Goal: Task Accomplishment & Management: Manage account settings

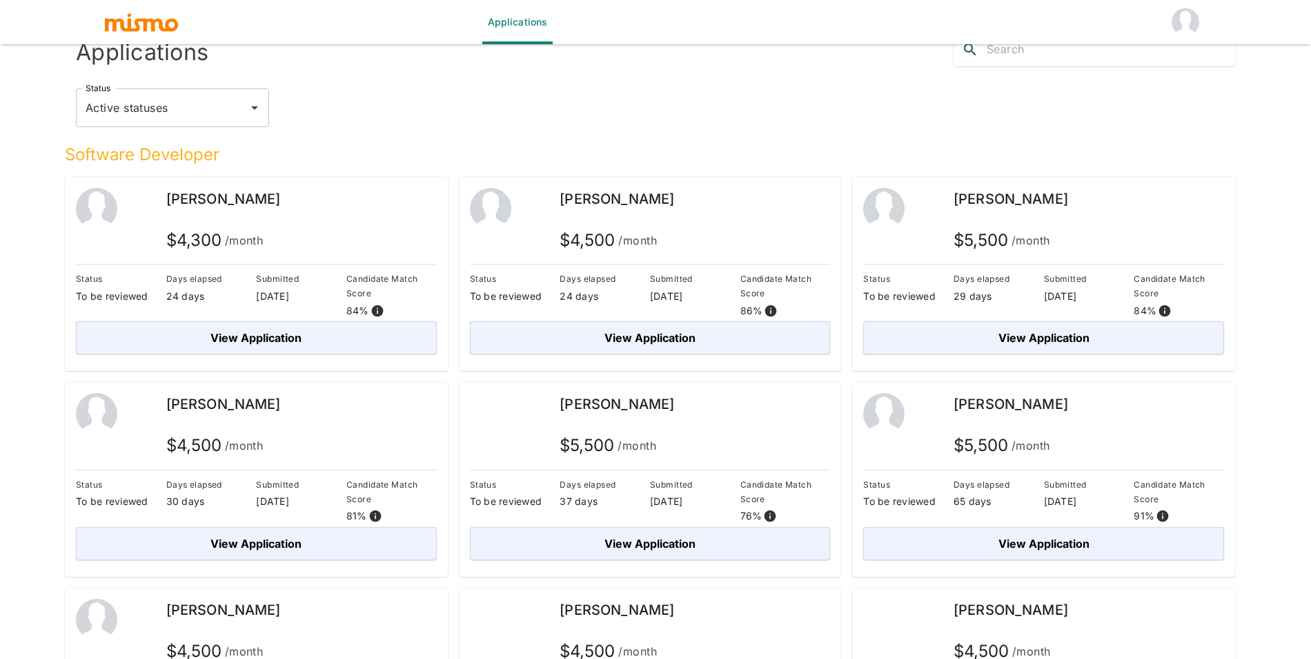
scroll to position [157, 0]
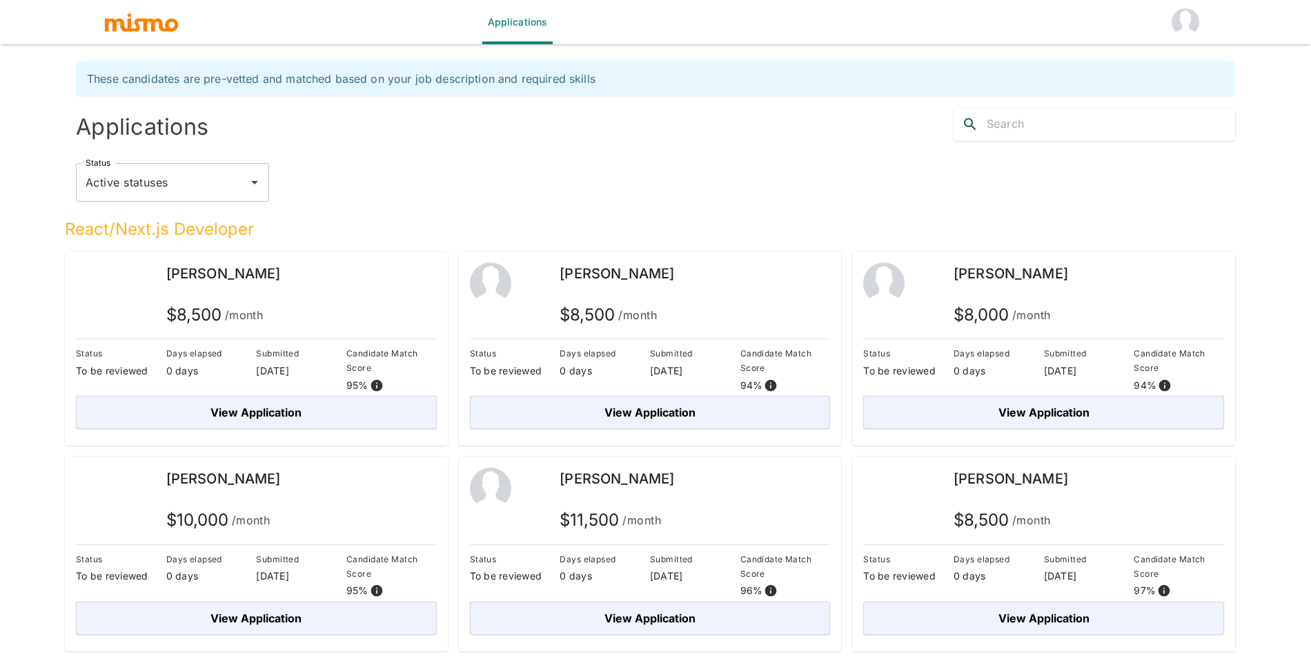
scroll to position [33, 0]
